Goal: Check status

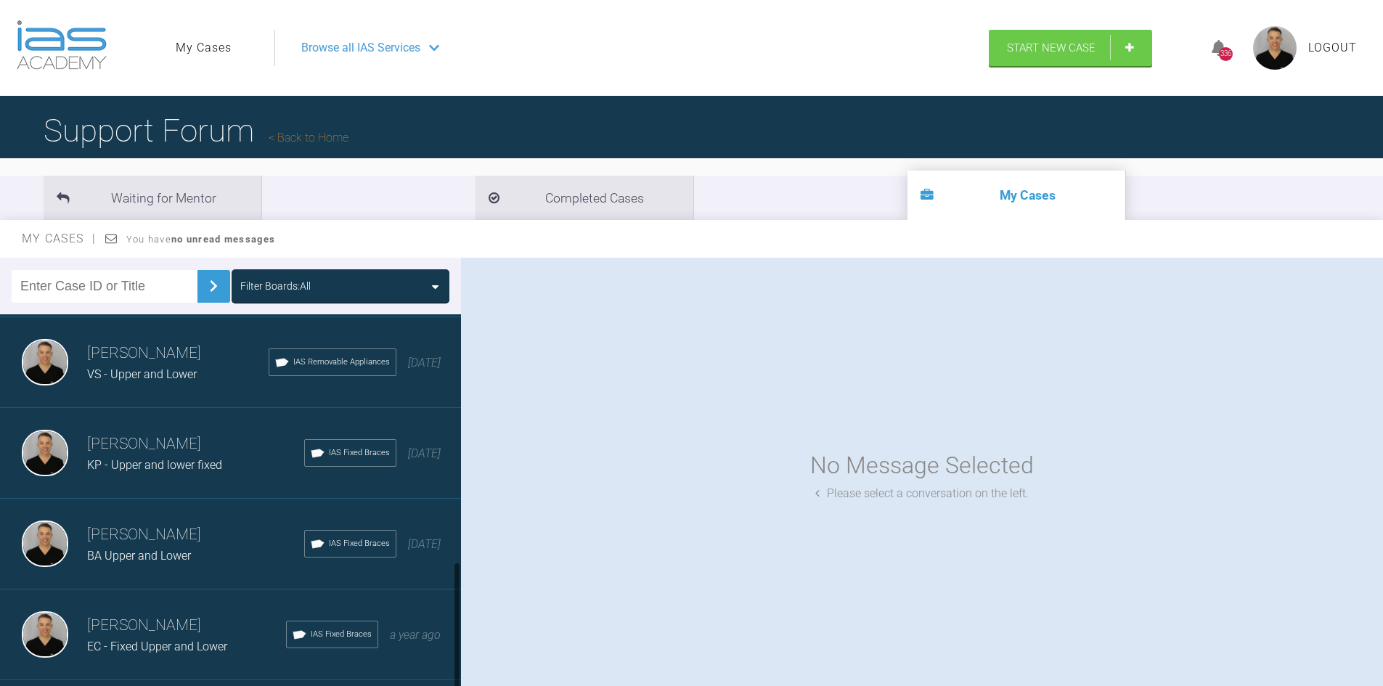
scroll to position [711, 0]
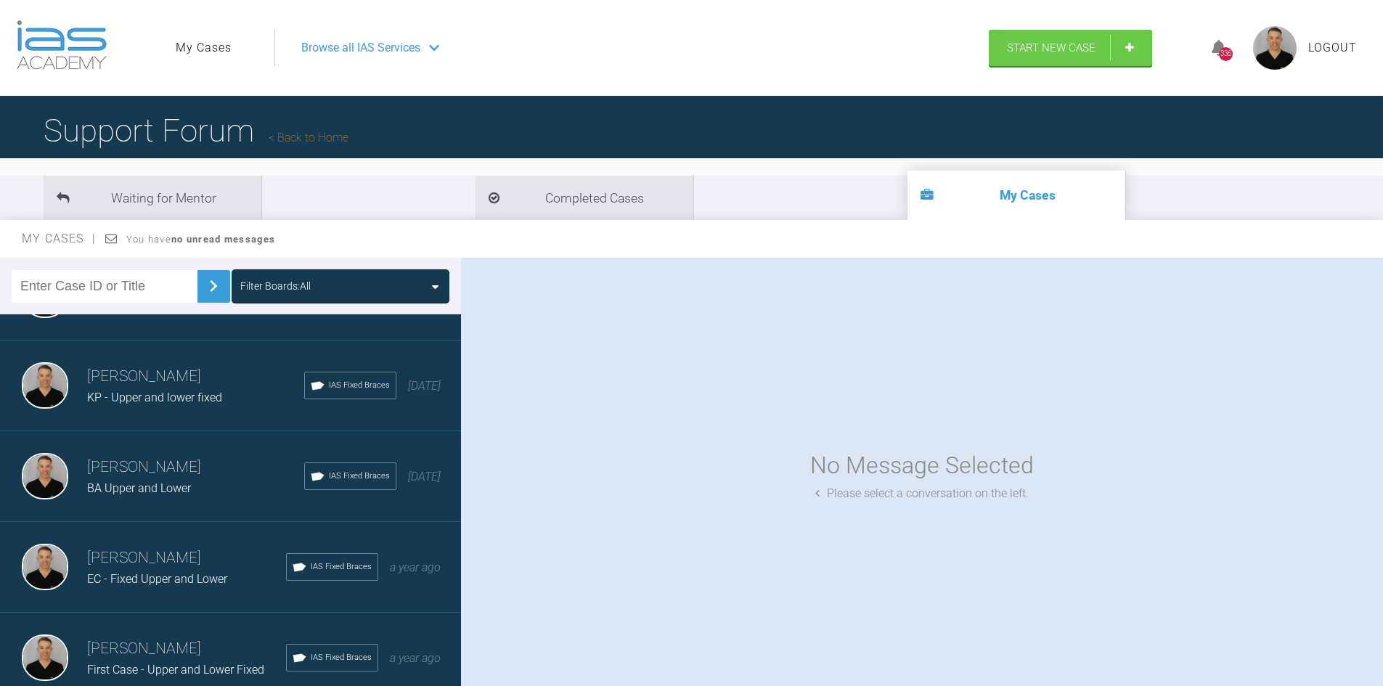
click at [171, 648] on h3 "Stephen McCrory" at bounding box center [186, 649] width 199 height 25
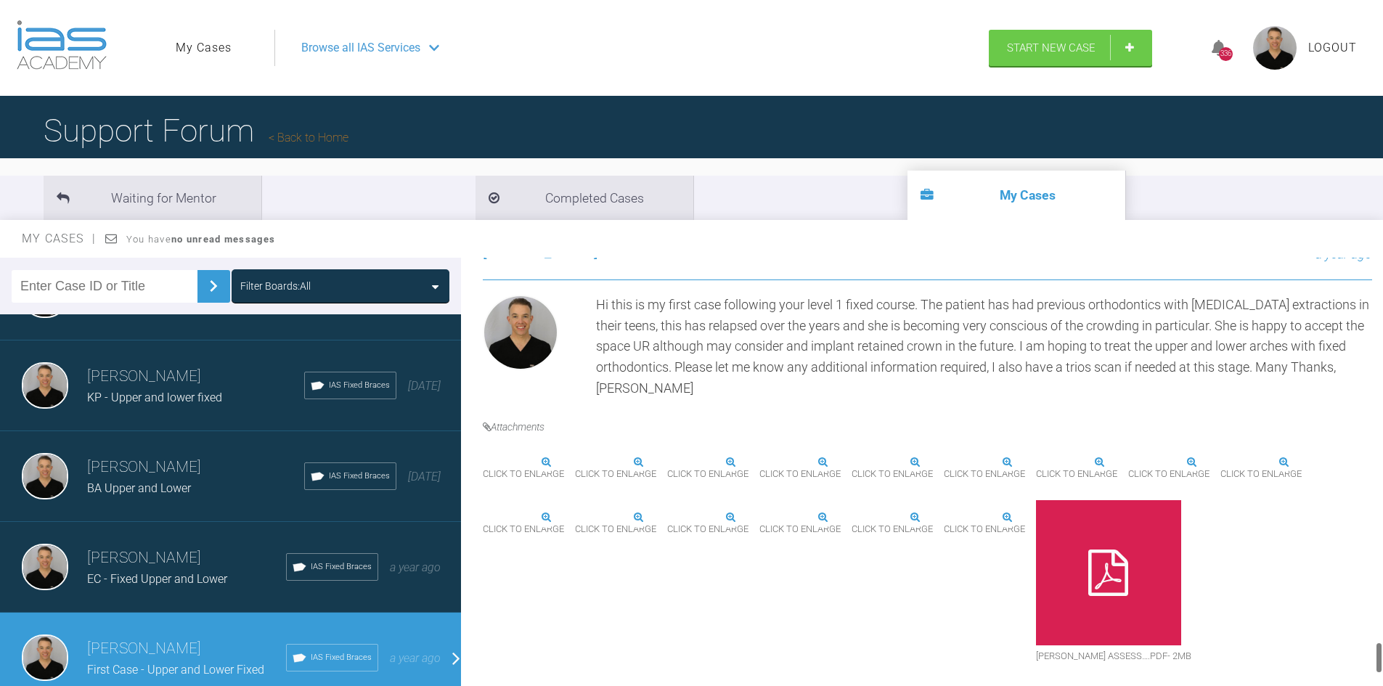
scroll to position [5468, 0]
click at [760, 518] on img at bounding box center [760, 518] width 0 height 0
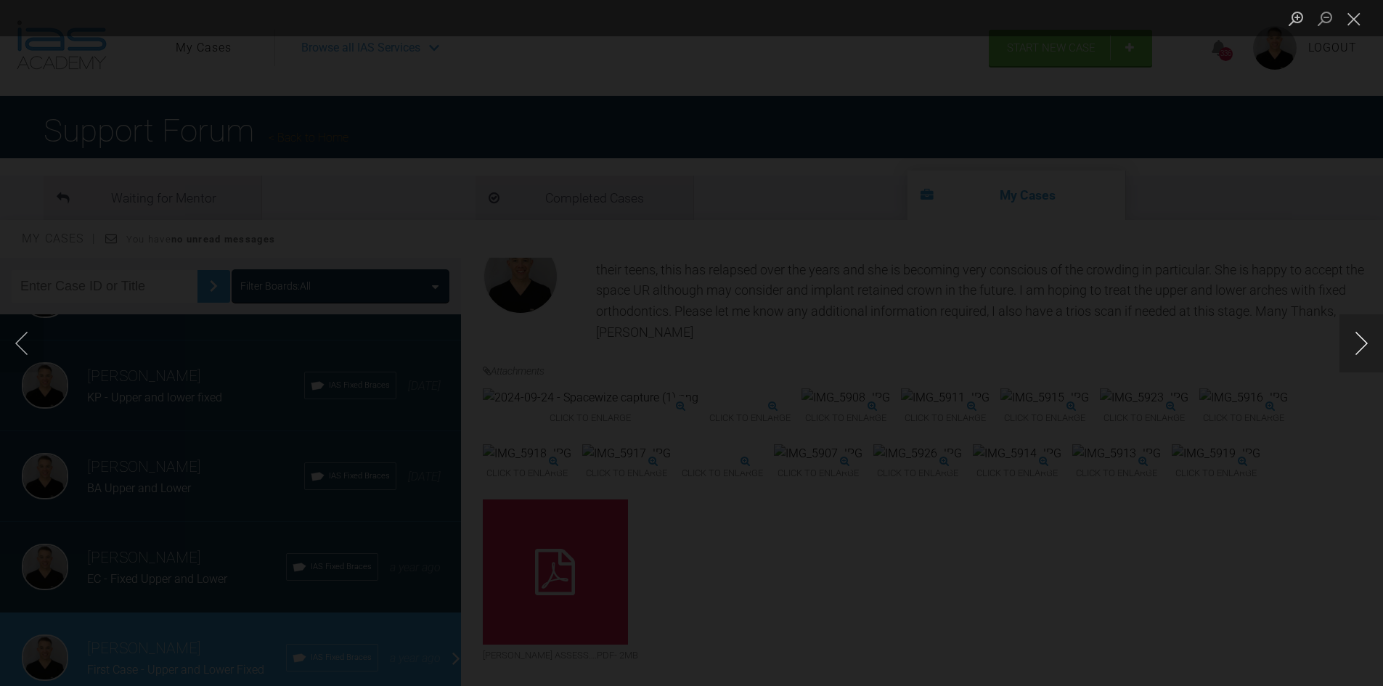
click at [1355, 365] on button "Next image" at bounding box center [1362, 343] width 44 height 58
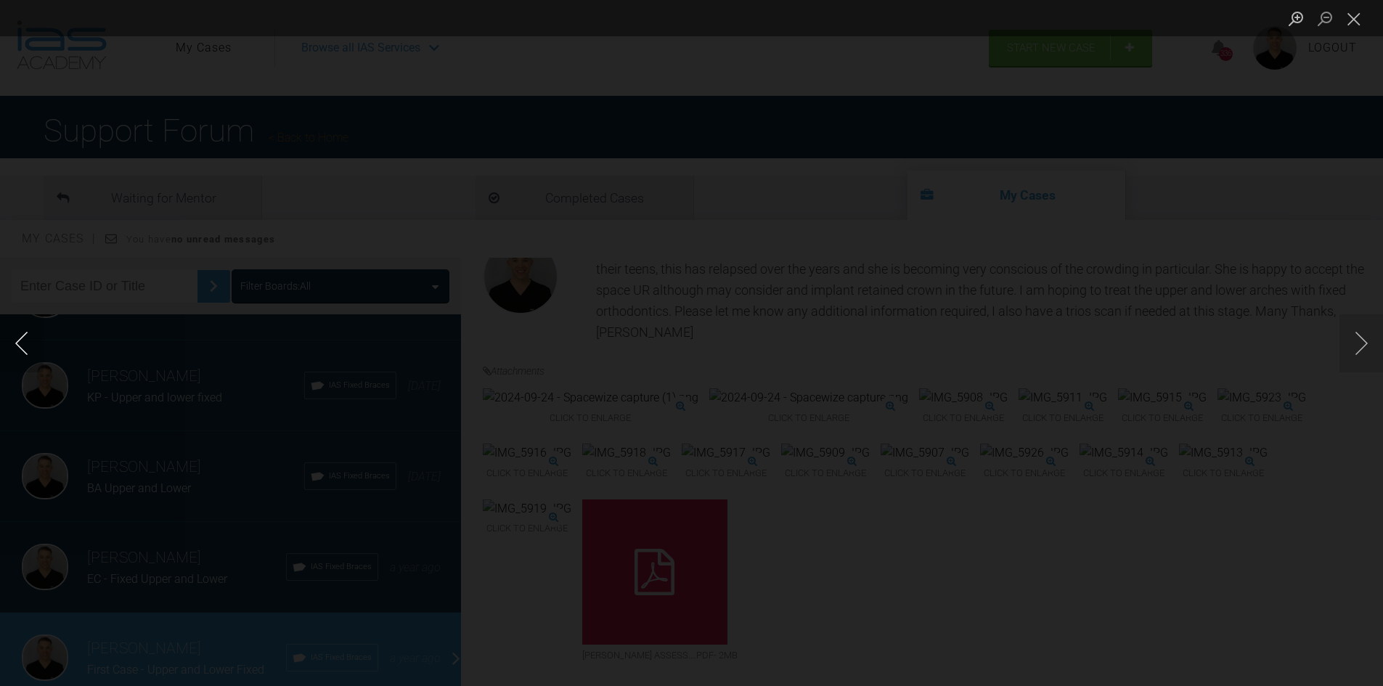
click at [15, 329] on button "Previous image" at bounding box center [22, 343] width 44 height 58
